Goal: Information Seeking & Learning: Learn about a topic

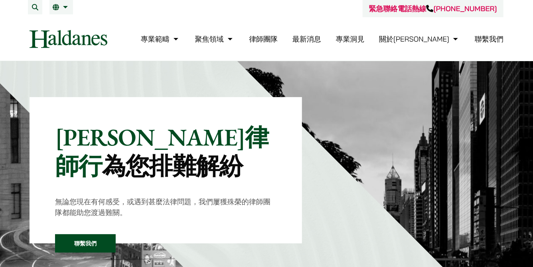
click at [278, 38] on link "律師團隊" at bounding box center [263, 38] width 29 height 9
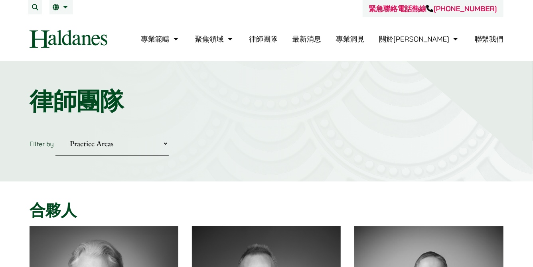
click at [278, 39] on link "律師團隊" at bounding box center [263, 38] width 29 height 9
click at [140, 140] on select "Practice Areas 傳媒、娛樂及體育事務 公司及商業業務 刑事辯護 反壟斷和競爭法 婚姻及家事法 欺詐、資產追踪和追討 民事訴訟及爭議解決 物業及物…" at bounding box center [111, 143] width 113 height 24
select select "wills-probate-tc"
click at [55, 131] on select "Practice Areas 傳媒、娛樂及體育事務 公司及商業業務 刑事辯護 反壟斷和競爭法 婚姻及家事法 欺詐、資產追踪和追討 民事訴訟及爭議解決 物業及物…" at bounding box center [111, 143] width 113 height 24
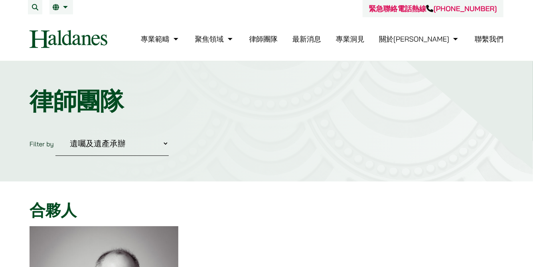
click at [320, 39] on ul "專業範疇 反壟斷和競爭法 民事訴訟及爭議解決 公司及商業業務 刑事辯護 欺詐、資產追踪和追討 知識產權 婚姻及家事法 傳媒、娛樂及體育事務 私人客戶 物業及物…" at bounding box center [322, 38] width 363 height 17
click at [278, 39] on link "律師團隊" at bounding box center [263, 38] width 29 height 9
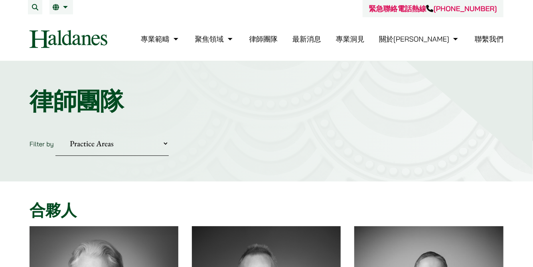
click at [321, 40] on link "最新消息" at bounding box center [306, 38] width 29 height 9
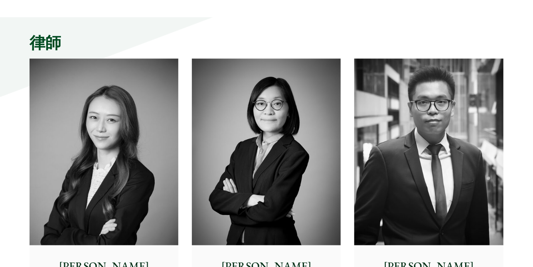
scroll to position [2075, 0]
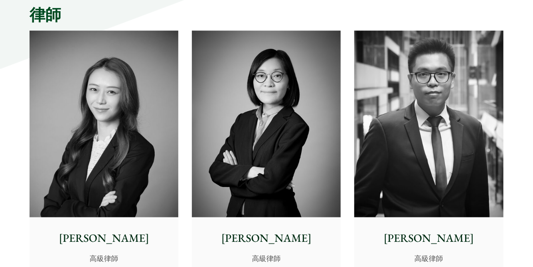
click at [125, 156] on img at bounding box center [104, 124] width 149 height 186
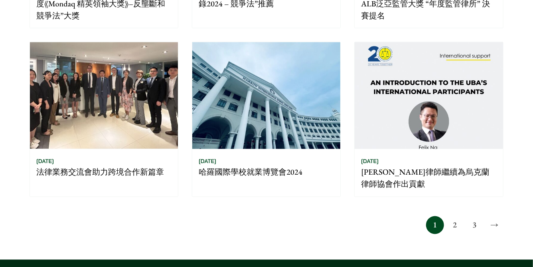
scroll to position [638, 0]
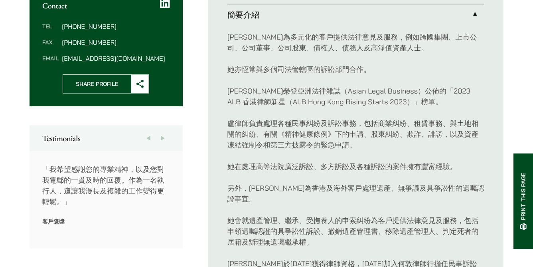
scroll to position [475, 0]
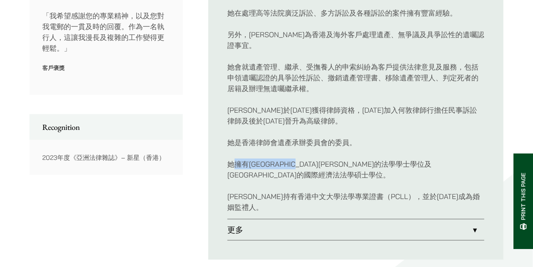
drag, startPoint x: 236, startPoint y: 152, endPoint x: 324, endPoint y: 153, distance: 88.6
click at [325, 158] on p "她擁有埃克塞特大學的法學學士學位及香港中文大學的國際經濟法法學碩士學位。" at bounding box center [355, 169] width 257 height 22
click at [324, 158] on p "她擁有埃克塞特大學的法學學士學位及香港中文大學的國際經濟法法學碩士學位。" at bounding box center [355, 169] width 257 height 22
drag, startPoint x: 251, startPoint y: 147, endPoint x: 294, endPoint y: 157, distance: 43.8
click at [294, 158] on p "她擁有[GEOGRAPHIC_DATA][PERSON_NAME]的法學學士學位及[GEOGRAPHIC_DATA]的國際經濟法法學碩士學位。" at bounding box center [355, 169] width 257 height 22
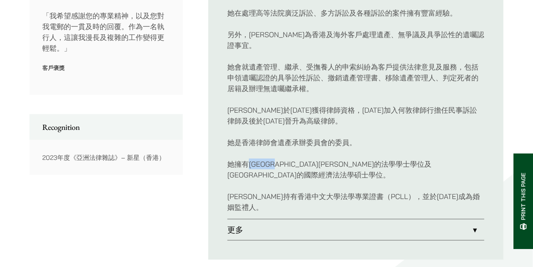
copy p "埃克塞特大學"
click at [349, 158] on p "她擁有[GEOGRAPHIC_DATA][PERSON_NAME]的法學學士學位及[GEOGRAPHIC_DATA]的國際經濟法法學碩士學位。" at bounding box center [355, 169] width 257 height 22
drag, startPoint x: 344, startPoint y: 155, endPoint x: 434, endPoint y: 151, distance: 90.2
click at [434, 158] on p "她擁有[GEOGRAPHIC_DATA][PERSON_NAME]的法學學士學位及[GEOGRAPHIC_DATA]的國際經濟法法學碩士學位。" at bounding box center [355, 169] width 257 height 22
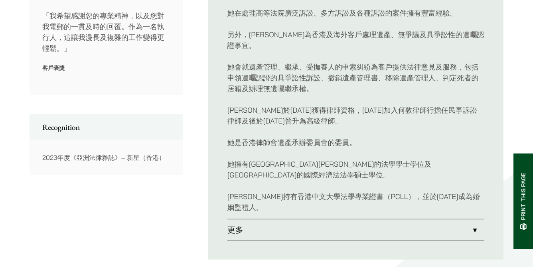
click at [232, 219] on link "更多" at bounding box center [355, 229] width 257 height 21
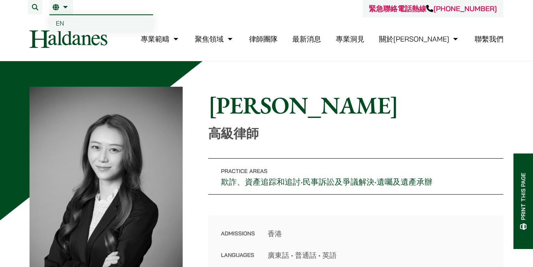
click at [63, 24] on span "EN" at bounding box center [60, 23] width 8 height 8
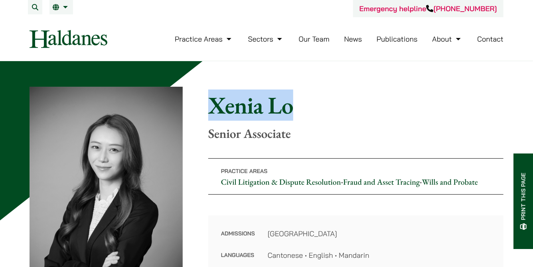
drag, startPoint x: 208, startPoint y: 105, endPoint x: 310, endPoint y: 109, distance: 102.6
click at [310, 109] on h1 "Xenia Lo" at bounding box center [355, 105] width 295 height 29
copy h1 "Xenia Lo"
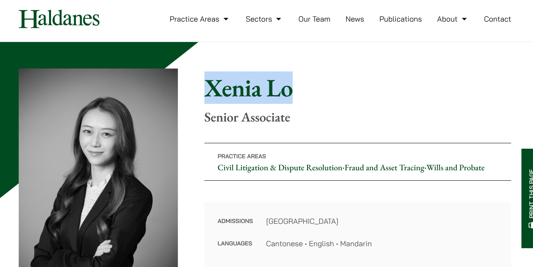
scroll to position [14, 0]
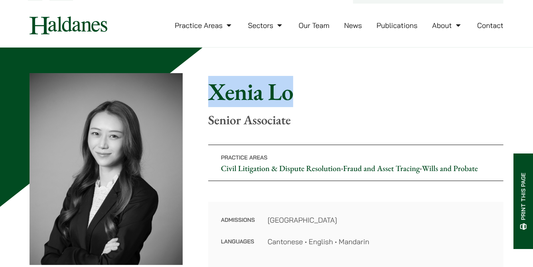
click at [454, 168] on link "Wills and Probate" at bounding box center [450, 168] width 56 height 10
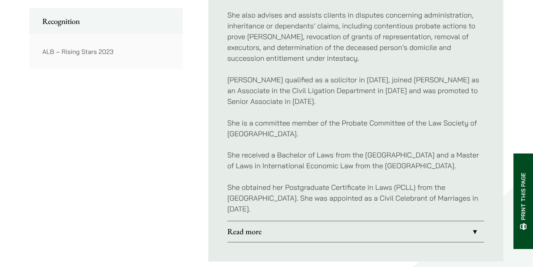
scroll to position [582, 0]
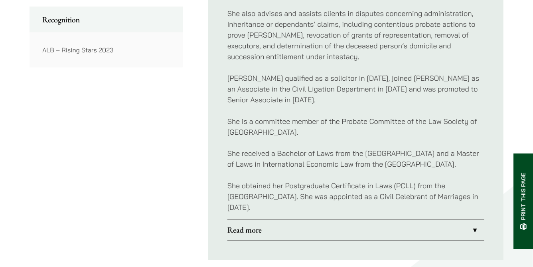
click at [260, 227] on link "Read more" at bounding box center [355, 229] width 257 height 21
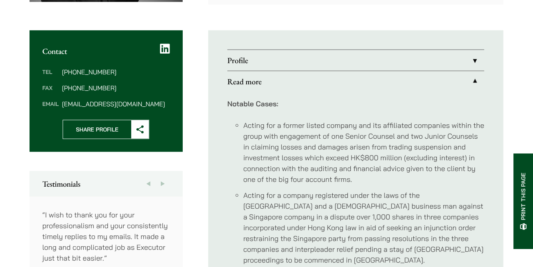
scroll to position [97, 0]
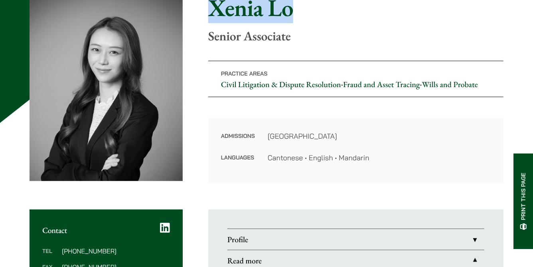
drag, startPoint x: 304, startPoint y: 9, endPoint x: 210, endPoint y: 6, distance: 94.2
click at [211, 6] on h1 "Xenia Lo" at bounding box center [355, 7] width 295 height 29
copy h1 "Xenia Lo"
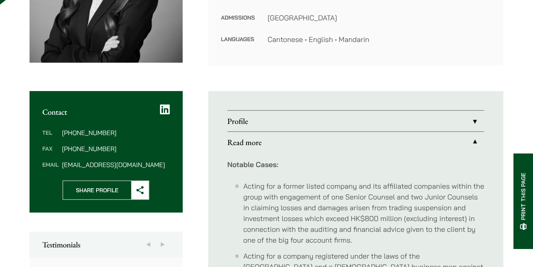
scroll to position [0, 0]
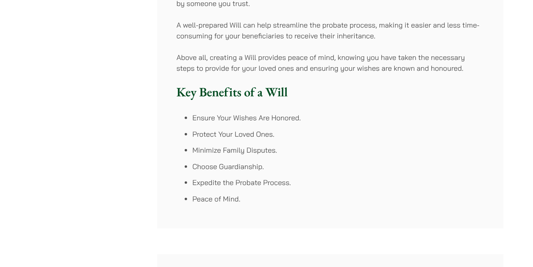
scroll to position [319, 0]
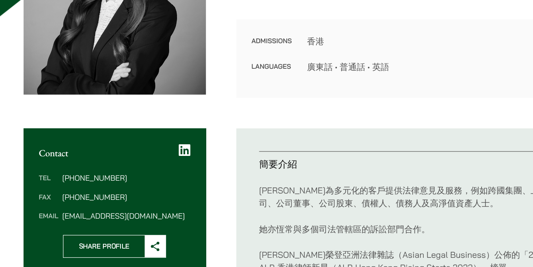
scroll to position [156, 0]
click at [164, 163] on icon at bounding box center [165, 168] width 10 height 11
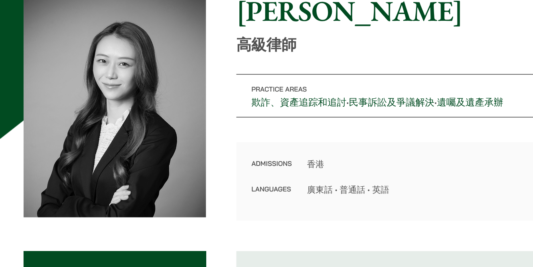
scroll to position [0, 0]
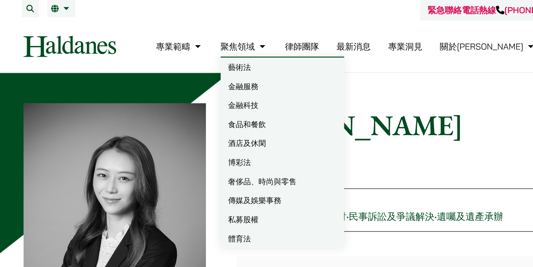
click at [278, 37] on link "律師團隊" at bounding box center [263, 38] width 29 height 9
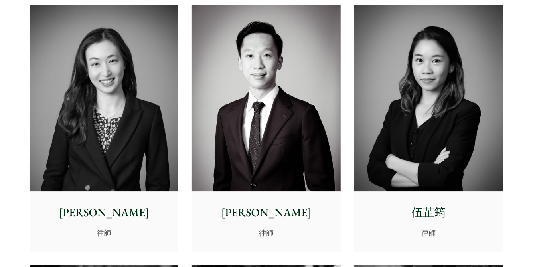
scroll to position [2619, 0]
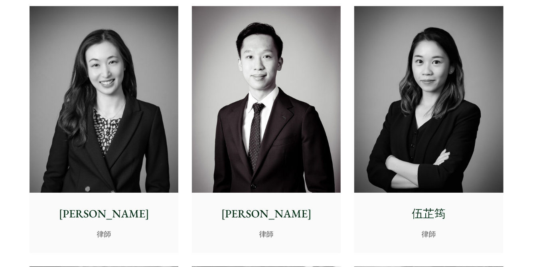
click at [156, 122] on img at bounding box center [104, 99] width 149 height 186
click at [270, 107] on img at bounding box center [266, 99] width 149 height 186
click at [421, 84] on img at bounding box center [428, 99] width 149 height 186
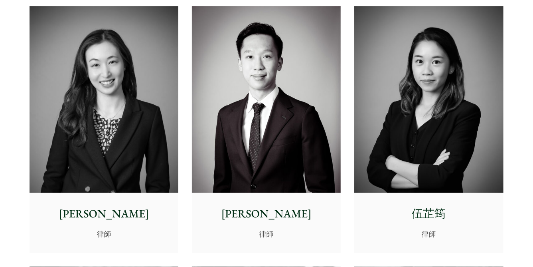
click at [122, 85] on img at bounding box center [104, 99] width 149 height 186
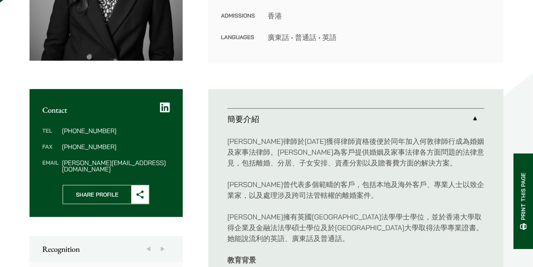
scroll to position [249, 0]
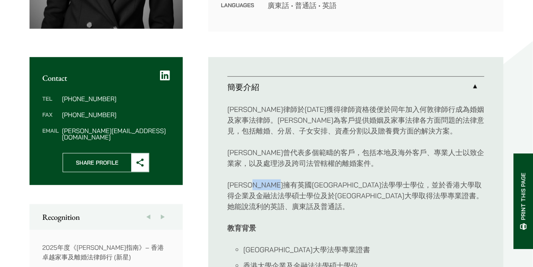
drag, startPoint x: 268, startPoint y: 185, endPoint x: 314, endPoint y: 186, distance: 45.9
click at [314, 186] on p "[PERSON_NAME]擁有英國[GEOGRAPHIC_DATA]法學學士學位，並於香港大學取得企業及金融法法學碩士學位及於[GEOGRAPHIC_DATA…" at bounding box center [355, 195] width 257 height 32
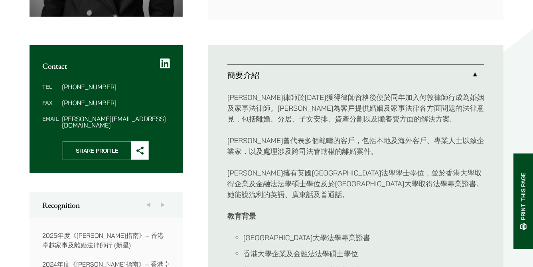
scroll to position [260, 0]
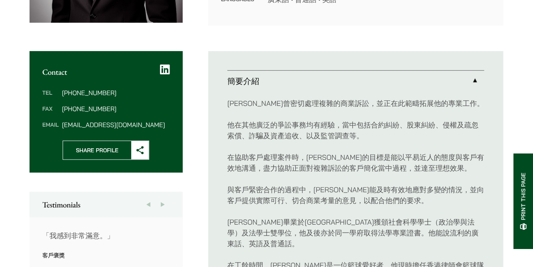
scroll to position [302, 0]
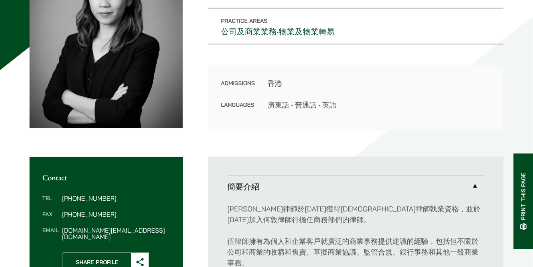
scroll to position [241, 0]
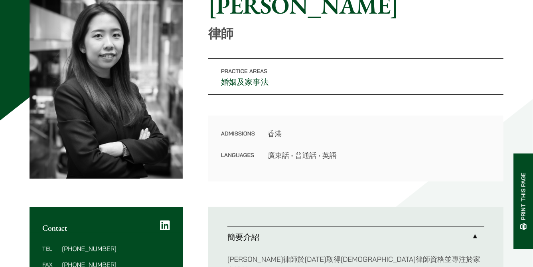
scroll to position [24, 0]
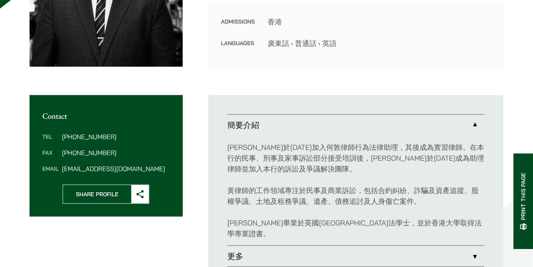
scroll to position [131, 0]
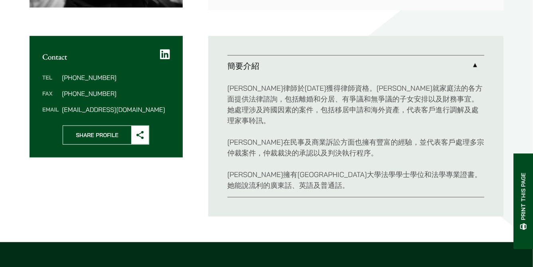
scroll to position [269, 0]
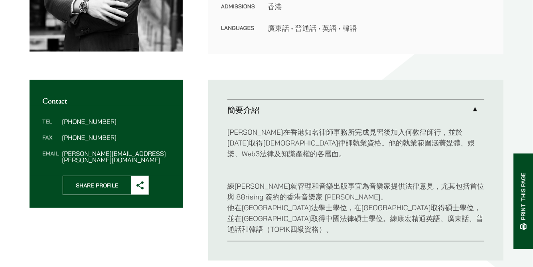
scroll to position [274, 0]
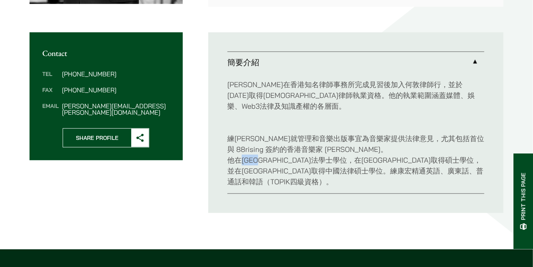
drag, startPoint x: 244, startPoint y: 162, endPoint x: 272, endPoint y: 159, distance: 28.5
click at [272, 159] on p "練康宏就管理和音樂出版事宜為音樂家提供法律意見，尤其包括首位與 88rising 簽約的香港音樂家 Derek Dali。 他在雷丁大學取得法學士學位，在哥倫…" at bounding box center [355, 154] width 257 height 65
copy p "雷丁大學"
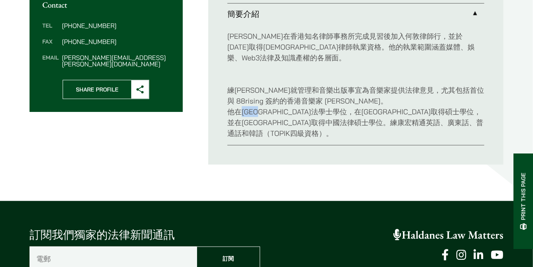
scroll to position [403, 0]
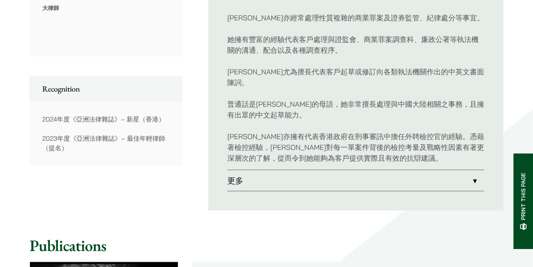
scroll to position [535, 0]
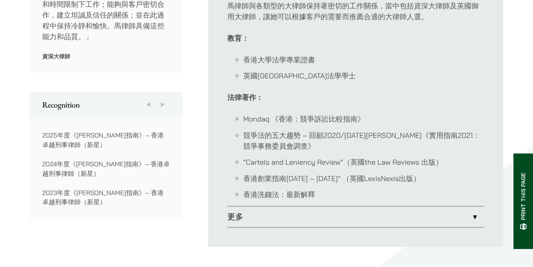
scroll to position [535, 0]
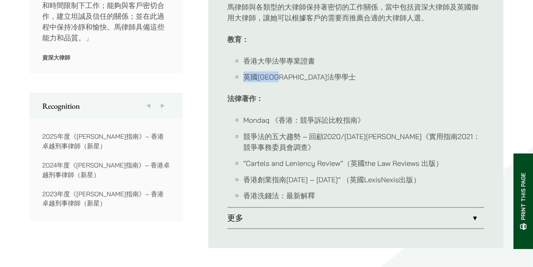
drag, startPoint x: 244, startPoint y: 59, endPoint x: 294, endPoint y: 54, distance: 50.9
click at [295, 71] on li "英國杜倫大學法學學士" at bounding box center [363, 76] width 241 height 11
click at [294, 71] on li "英國杜倫大學法學學士" at bounding box center [363, 76] width 241 height 11
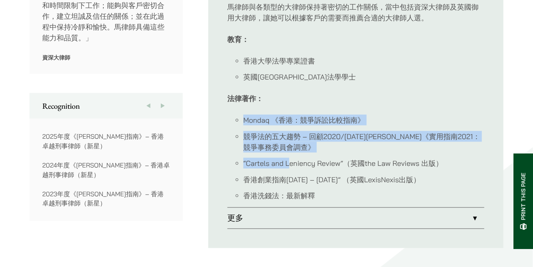
drag, startPoint x: 244, startPoint y: 98, endPoint x: 290, endPoint y: 145, distance: 65.5
click at [290, 145] on ul "Mondaq 《香港：競爭訴訟比較指南》 競爭法的五大趨勢 – 回顧2020/2021年Haldanes《實用指南2021：競爭事務委員會調查》 “Carte…" at bounding box center [355, 158] width 257 height 86
click at [290, 158] on li "“Cartels and Leniency Review”（英國the Law Reviews 出版）" at bounding box center [363, 163] width 241 height 11
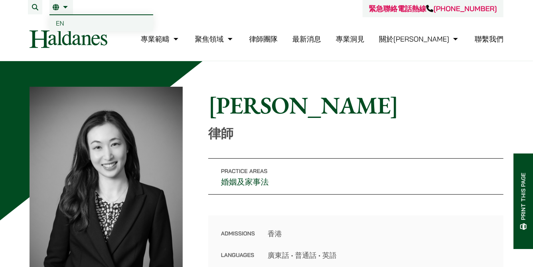
click at [60, 6] on link "繁" at bounding box center [61, 7] width 17 height 6
click at [63, 7] on link "繁" at bounding box center [61, 7] width 17 height 6
click at [62, 21] on span "EN" at bounding box center [60, 23] width 8 height 8
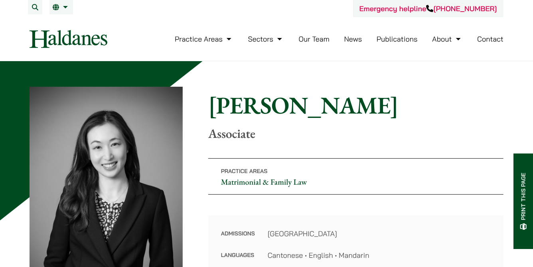
click at [74, 43] on img at bounding box center [69, 39] width 78 height 18
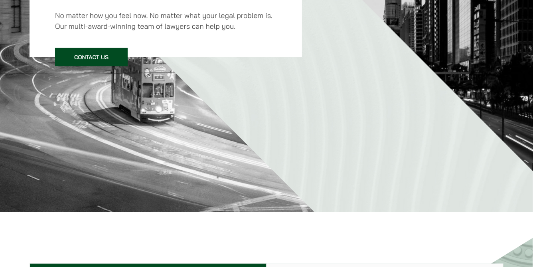
scroll to position [60, 0]
